Goal: Information Seeking & Learning: Learn about a topic

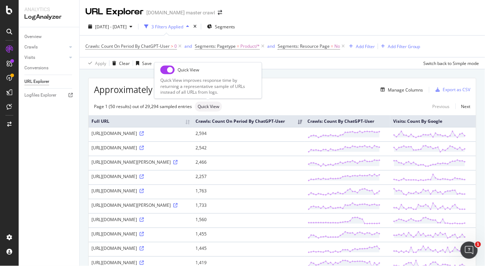
click at [210, 111] on div "Quick View" at bounding box center [208, 107] width 27 height 10
click at [170, 71] on input "checkbox" at bounding box center [167, 69] width 14 height 9
checkbox input "true"
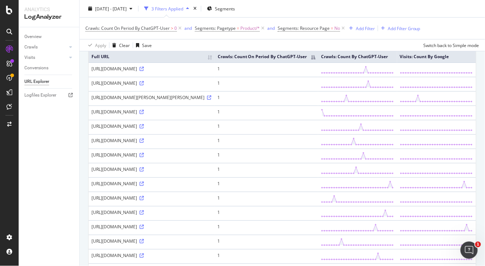
scroll to position [66, 0]
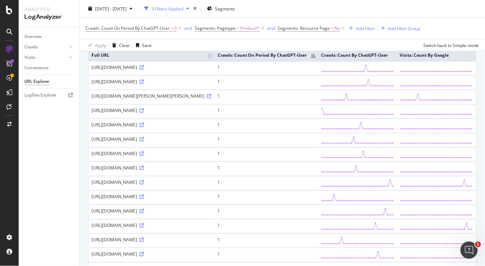
drag, startPoint x: 185, startPoint y: 80, endPoint x: 197, endPoint y: 80, distance: 12.2
click at [197, 70] on div "[URL][DOMAIN_NAME]" at bounding box center [152, 67] width 121 height 6
